Goal: Task Accomplishment & Management: Manage account settings

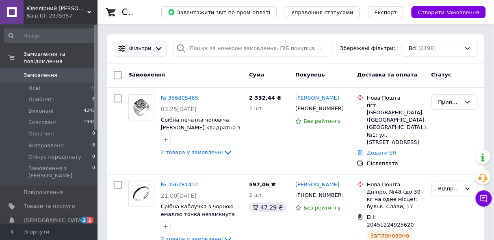
click at [138, 49] on span "Фільтри" at bounding box center [140, 49] width 22 height 8
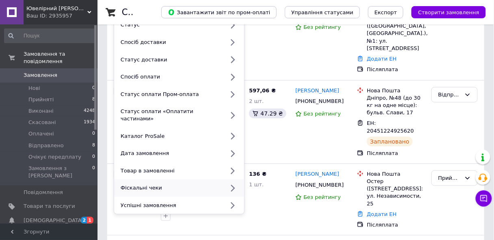
scroll to position [97, 0]
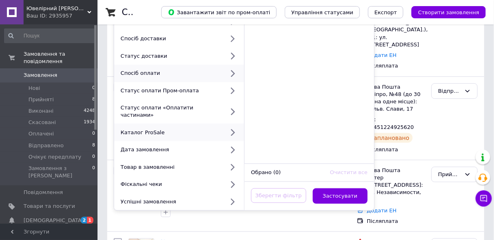
click at [232, 71] on icon at bounding box center [232, 73] width 10 height 10
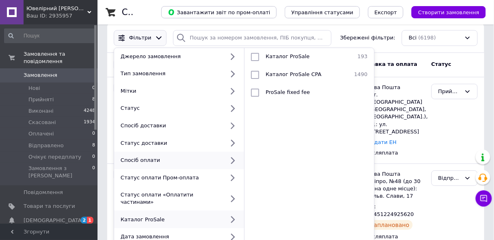
scroll to position [0, 0]
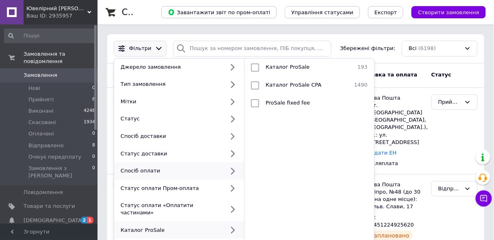
click at [233, 169] on icon at bounding box center [233, 170] width 4 height 6
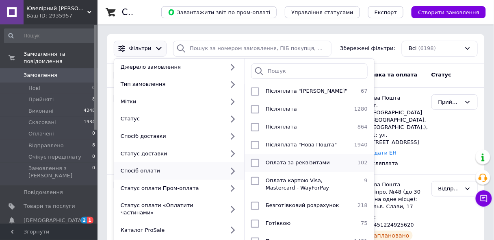
scroll to position [39, 0]
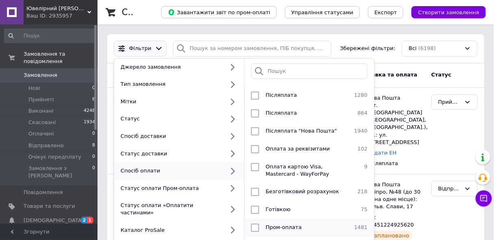
click at [254, 223] on input "checkbox" at bounding box center [255, 227] width 8 height 8
checkbox input "true"
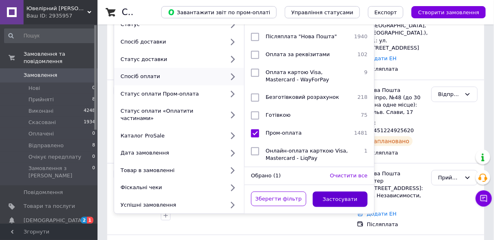
scroll to position [97, 0]
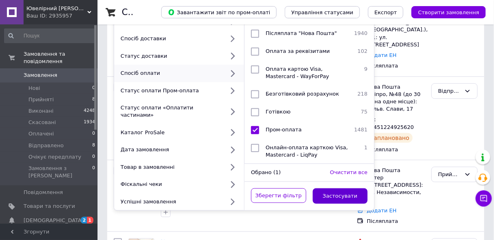
click at [345, 188] on button "Застосувати" at bounding box center [340, 196] width 55 height 16
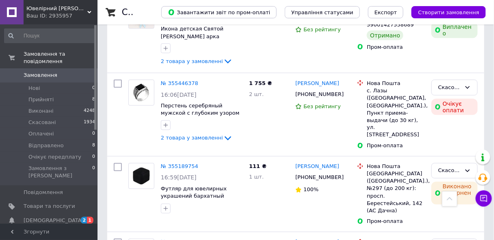
scroll to position [1040, 0]
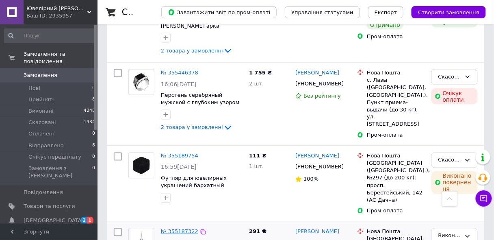
click at [181, 228] on link "№ 355187322" at bounding box center [179, 231] width 37 height 6
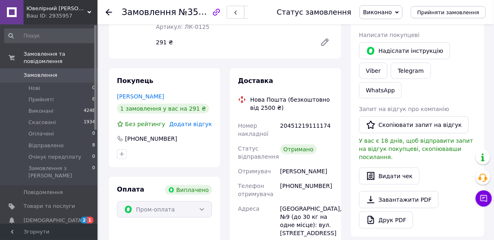
scroll to position [130, 0]
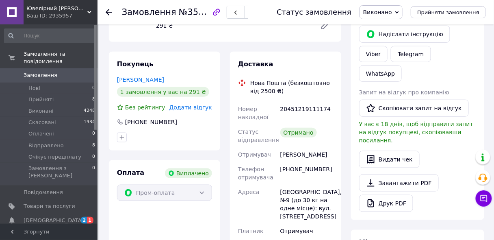
click at [108, 12] on use at bounding box center [109, 12] width 6 height 6
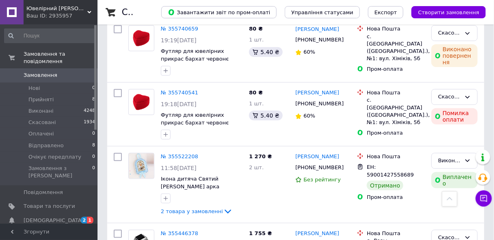
scroll to position [877, 0]
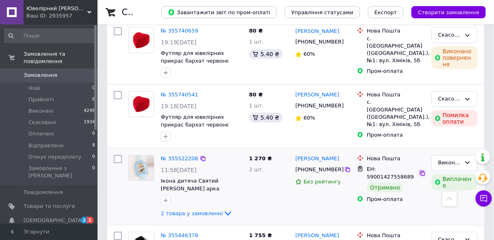
click at [422, 170] on icon at bounding box center [422, 173] width 6 height 6
click at [177, 155] on link "№ 355522208" at bounding box center [179, 158] width 37 height 6
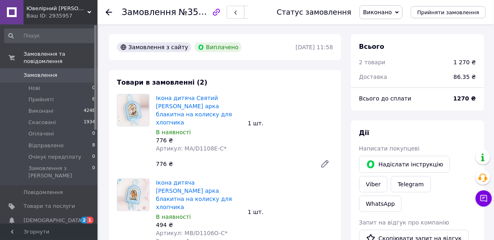
click at [106, 11] on use at bounding box center [109, 12] width 6 height 6
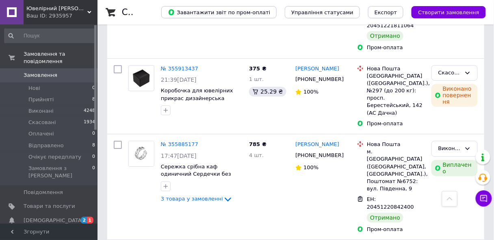
scroll to position [552, 0]
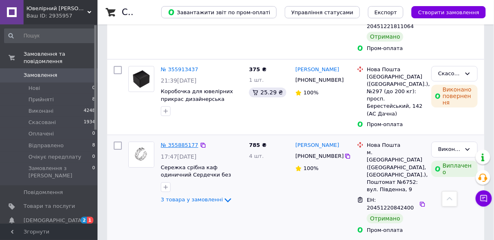
click at [175, 142] on link "№ 355885177" at bounding box center [179, 145] width 37 height 6
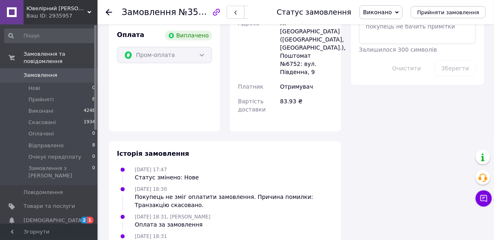
scroll to position [352, 0]
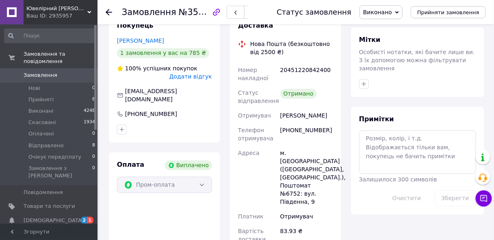
click at [106, 10] on icon at bounding box center [109, 12] width 6 height 6
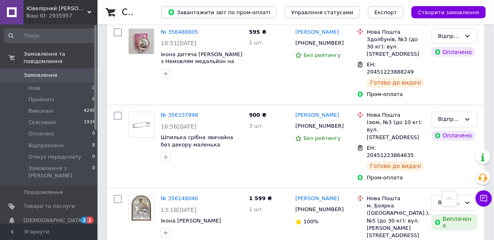
scroll to position [455, 0]
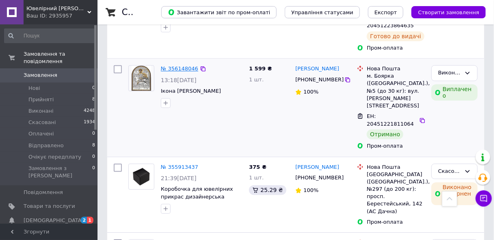
click at [178, 65] on link "№ 356148046" at bounding box center [179, 68] width 37 height 6
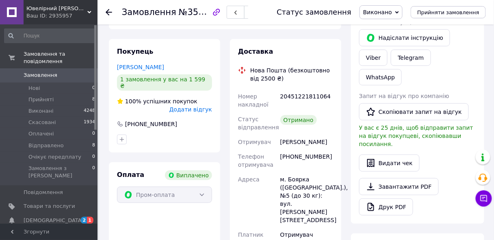
scroll to position [77, 0]
